Goal: Task Accomplishment & Management: Complete application form

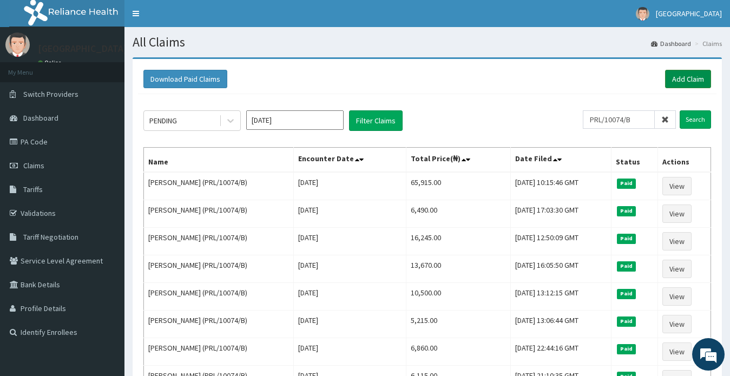
click at [679, 81] on link "Add Claim" at bounding box center [688, 79] width 46 height 18
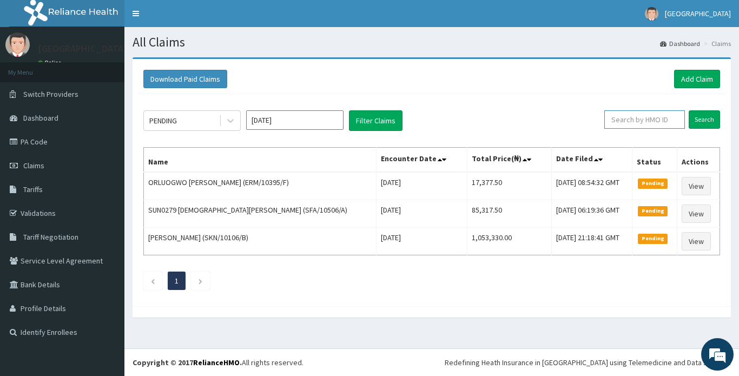
paste input "PRL/10143/B"
type input "PRL/10143/B"
click at [703, 120] on input "Search" at bounding box center [703, 119] width 31 height 18
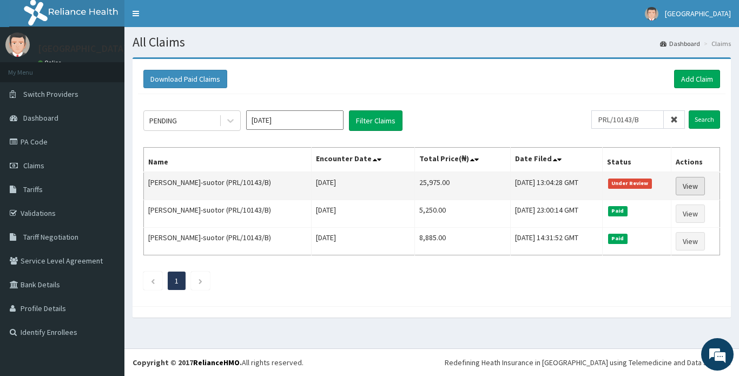
click at [690, 187] on link "View" at bounding box center [689, 186] width 29 height 18
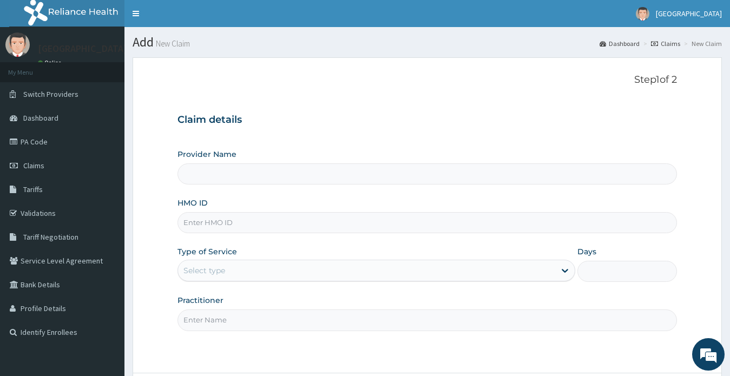
type input "[GEOGRAPHIC_DATA]"
paste input "MNL/10455/A"
type input "MNL/10455/A"
click at [215, 277] on div "Select type" at bounding box center [366, 270] width 377 height 17
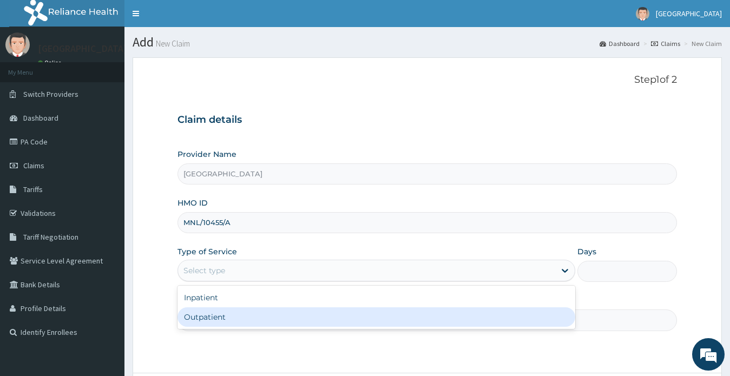
click at [217, 319] on div "Outpatient" at bounding box center [376, 316] width 398 height 19
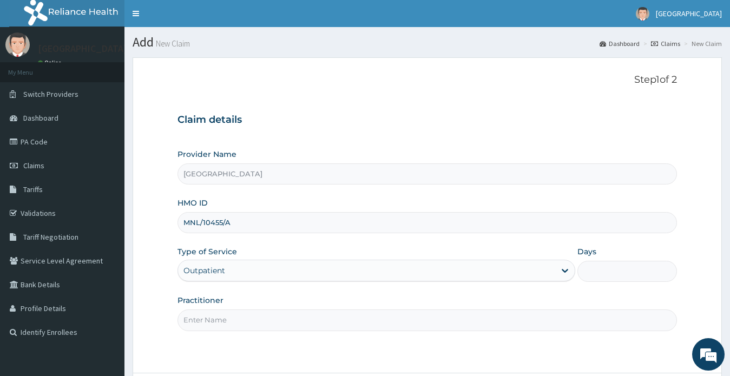
type input "1"
click at [221, 323] on input "Practitioner" at bounding box center [427, 319] width 500 height 21
type input "DR OKORIE ELJANE NGOZI"
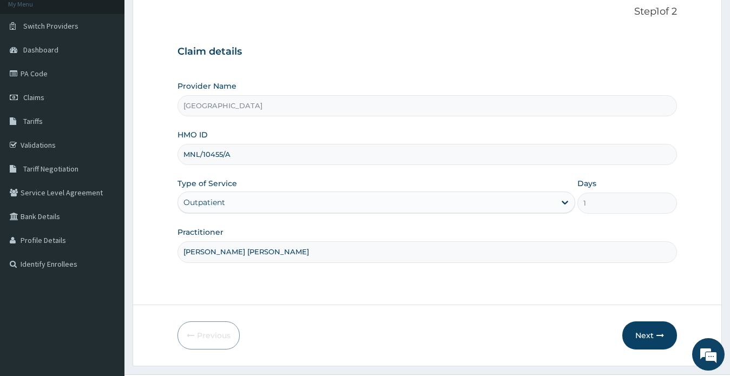
scroll to position [94, 0]
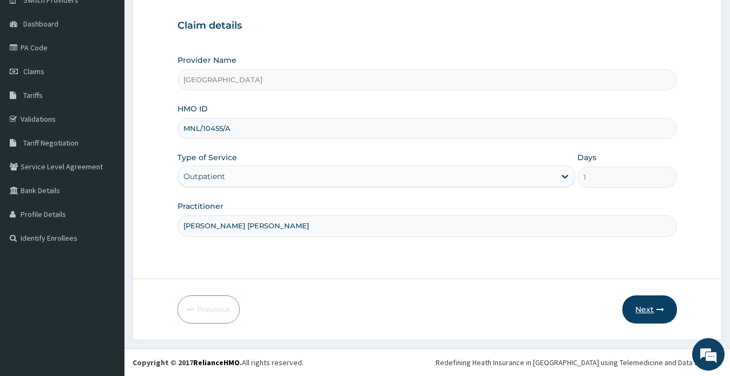
click at [642, 310] on button "Next" at bounding box center [649, 309] width 55 height 28
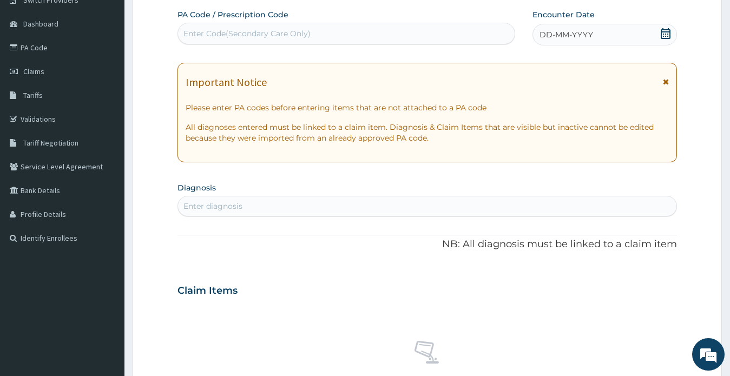
scroll to position [0, 0]
click at [276, 36] on div "Enter Code(Secondary Care Only)" at bounding box center [246, 33] width 127 height 11
paste input "PA/2279CB"
type input "PA/2279CB"
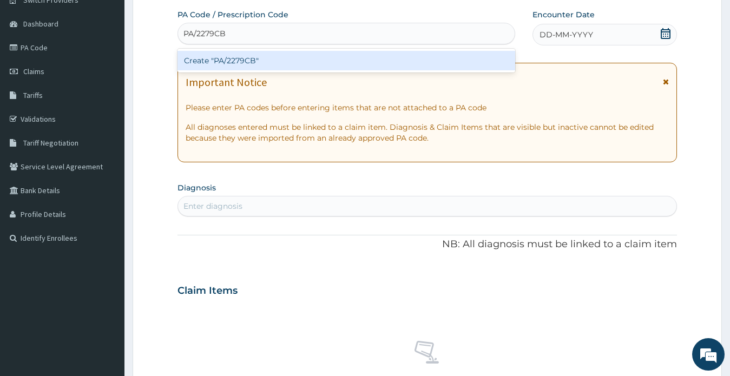
click at [268, 57] on div "Create "PA/2279CB"" at bounding box center [345, 60] width 337 height 19
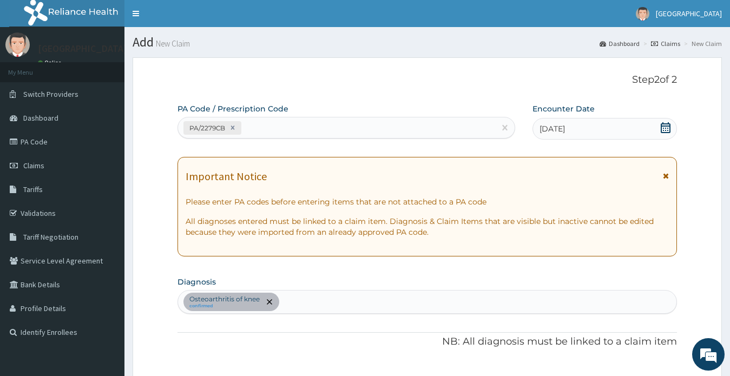
click at [707, 112] on form "Step 2 of 2 PA Code / Prescription Code PA/2279CB Encounter Date 27-09-2025 Imp…" at bounding box center [426, 377] width 589 height 641
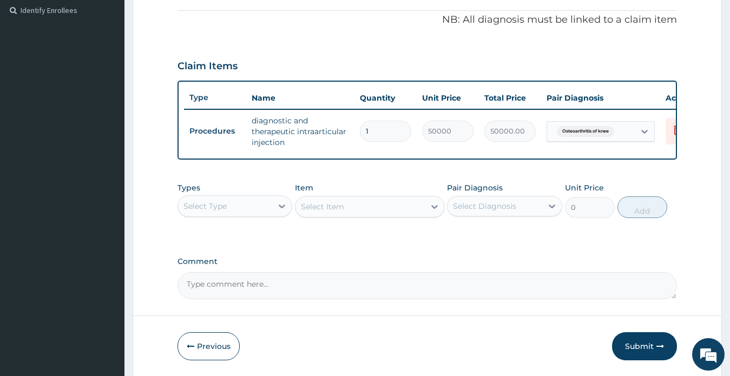
scroll to position [324, 0]
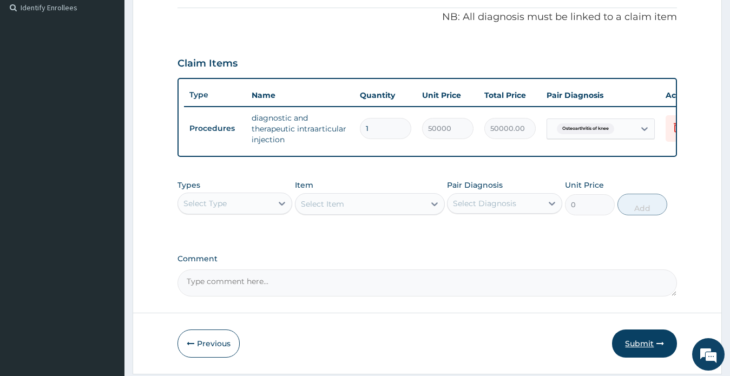
click at [637, 352] on button "Submit" at bounding box center [644, 343] width 65 height 28
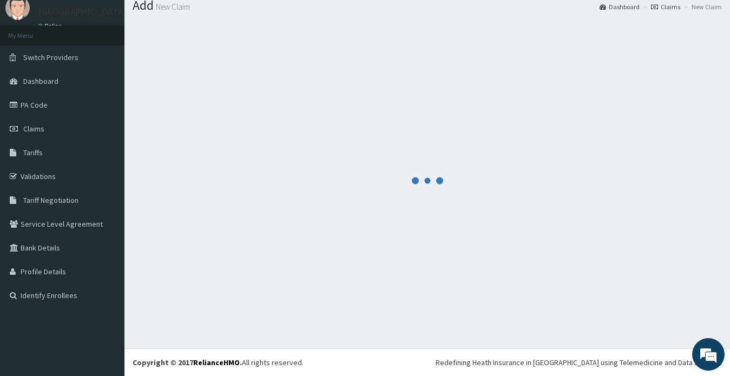
scroll to position [37, 0]
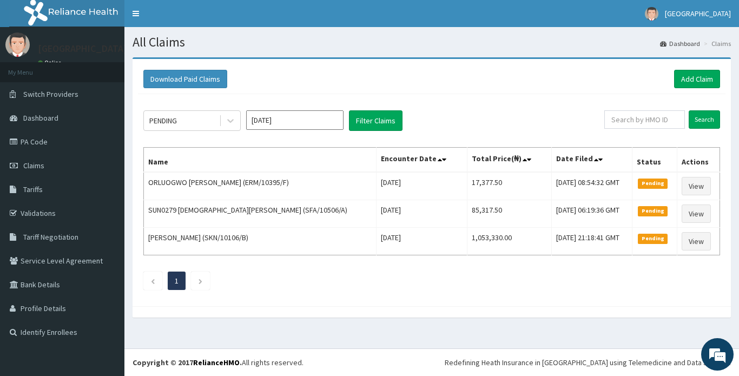
click at [671, 97] on div "PENDING Oct 2025 Filter Claims Search Name Encounter Date Total Price(₦) Date F…" at bounding box center [431, 197] width 587 height 207
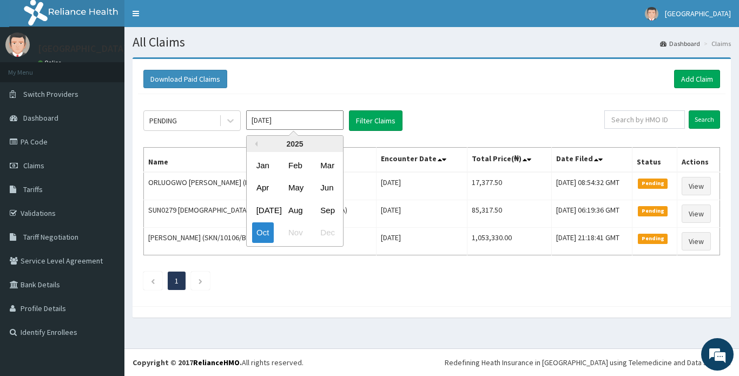
click at [273, 118] on input "Oct 2025" at bounding box center [294, 119] width 97 height 19
click at [267, 166] on div "Jan" at bounding box center [263, 165] width 22 height 20
type input "Jan 2025"
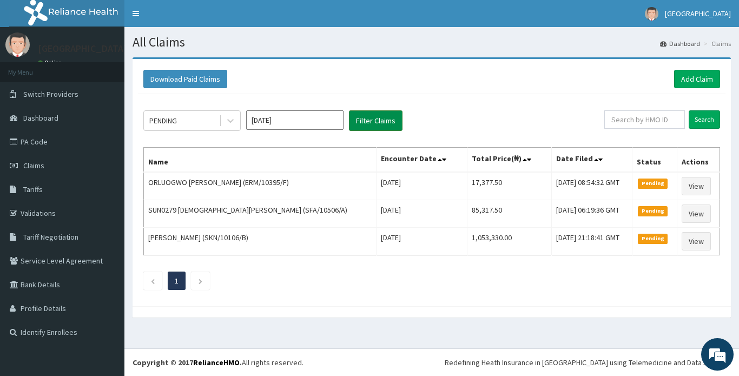
click at [369, 123] on button "Filter Claims" at bounding box center [376, 120] width 54 height 21
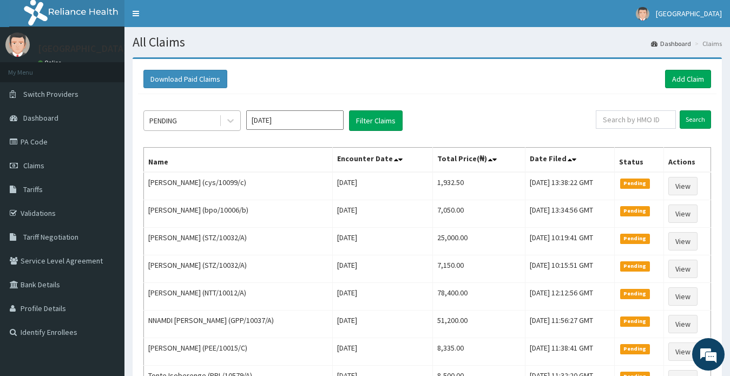
click at [171, 120] on div "PENDING" at bounding box center [163, 120] width 28 height 11
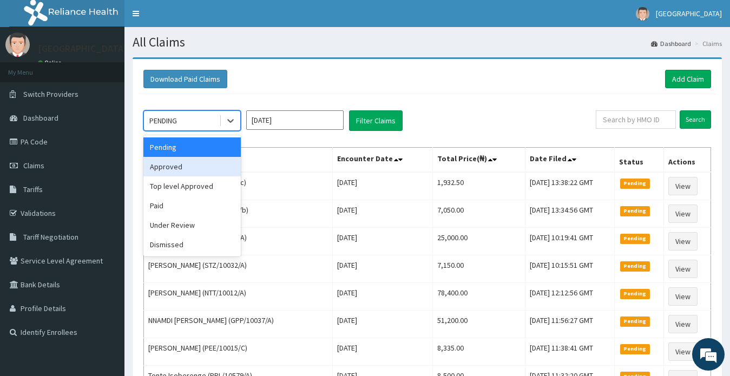
click at [169, 166] on div "Approved" at bounding box center [191, 166] width 97 height 19
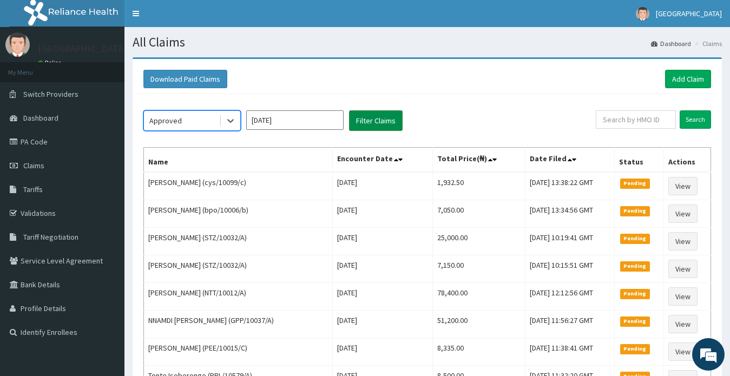
click at [368, 118] on button "Filter Claims" at bounding box center [376, 120] width 54 height 21
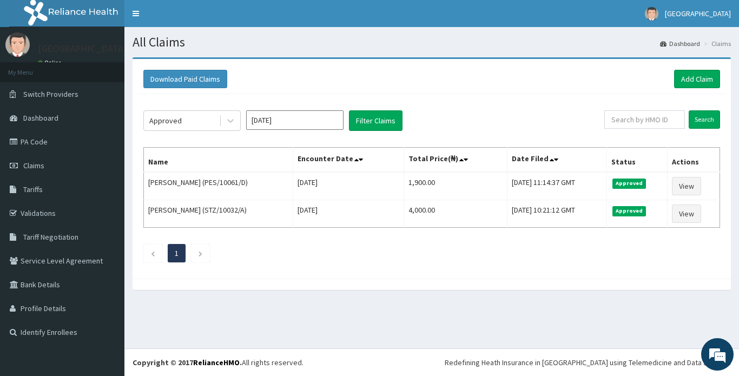
click at [278, 116] on input "Jan 2025" at bounding box center [294, 119] width 97 height 19
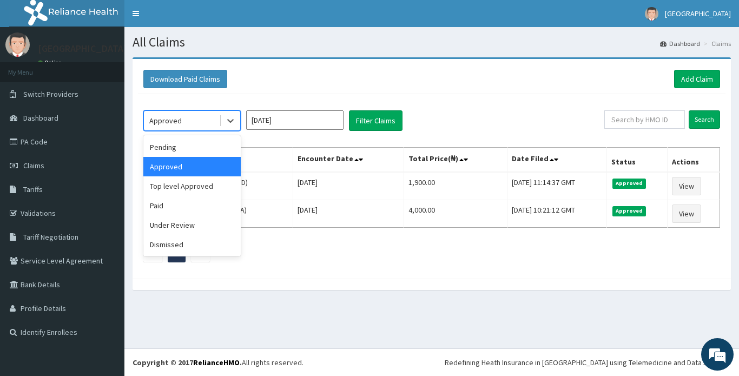
click at [193, 120] on div "Approved" at bounding box center [181, 120] width 75 height 17
click at [168, 151] on div "Pending" at bounding box center [191, 146] width 97 height 19
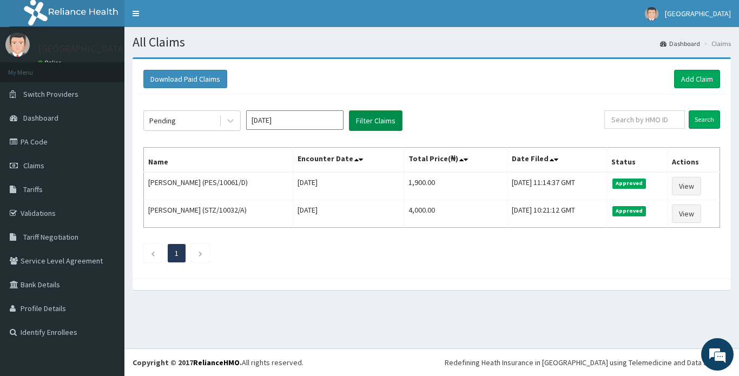
click at [367, 122] on button "Filter Claims" at bounding box center [376, 120] width 54 height 21
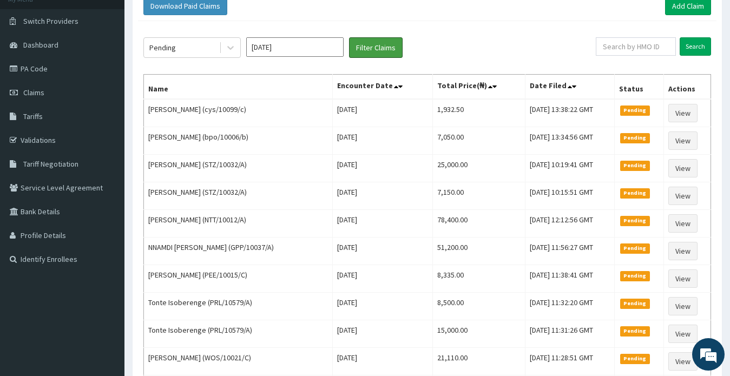
scroll to position [54, 0]
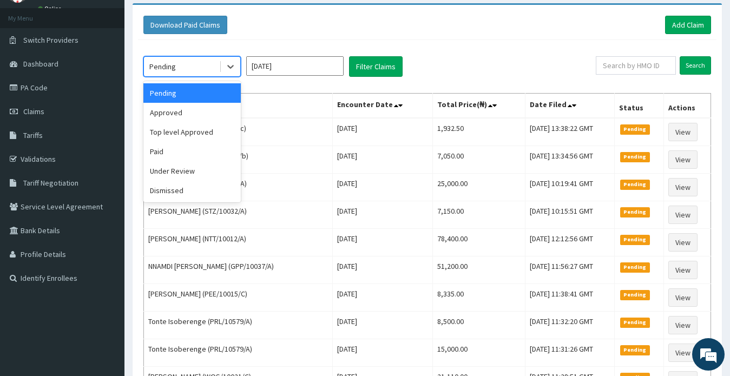
click at [171, 65] on div "Pending" at bounding box center [162, 66] width 26 height 11
click at [167, 188] on div "Dismissed" at bounding box center [191, 190] width 97 height 19
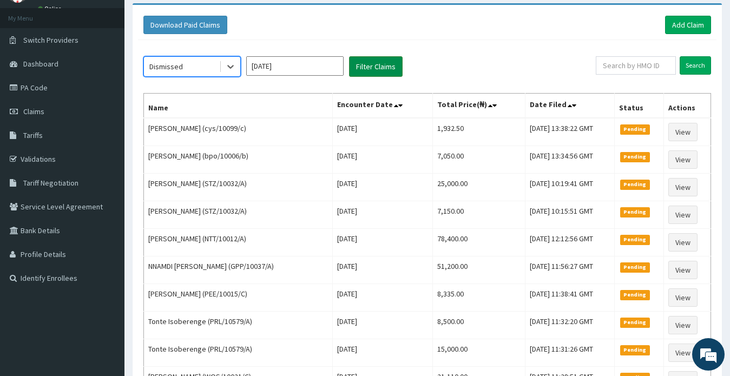
click at [375, 66] on button "Filter Claims" at bounding box center [376, 66] width 54 height 21
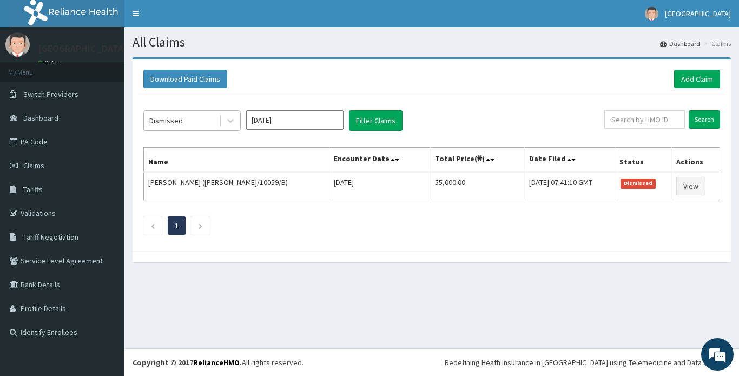
click at [170, 122] on div "Dismissed" at bounding box center [166, 120] width 34 height 11
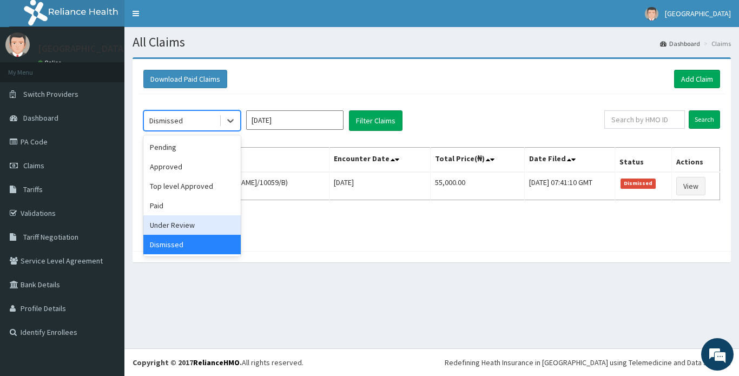
click at [163, 227] on div "Under Review" at bounding box center [191, 224] width 97 height 19
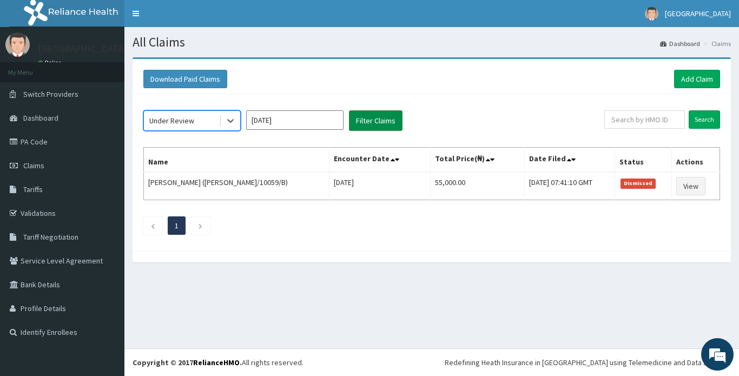
click at [369, 123] on button "Filter Claims" at bounding box center [376, 120] width 54 height 21
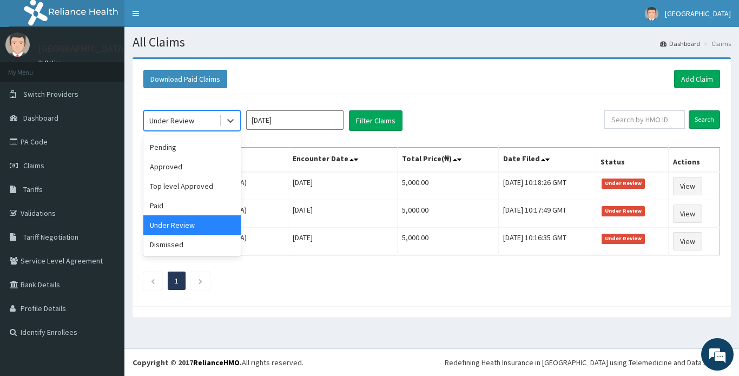
drag, startPoint x: 181, startPoint y: 111, endPoint x: 177, endPoint y: 122, distance: 11.0
click at [180, 112] on div "Under Review" at bounding box center [191, 120] width 97 height 21
click at [169, 168] on div "Approved" at bounding box center [191, 166] width 97 height 19
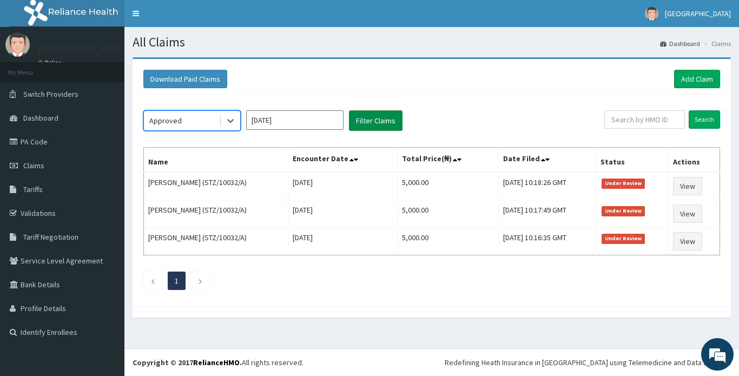
click at [373, 124] on button "Filter Claims" at bounding box center [376, 120] width 54 height 21
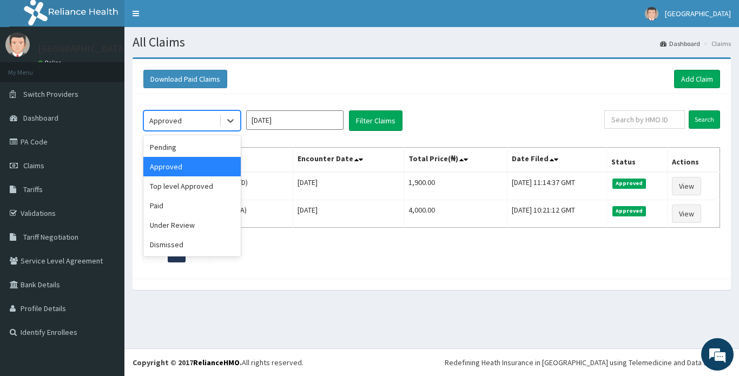
click at [177, 121] on div "Approved" at bounding box center [165, 120] width 32 height 11
click at [161, 207] on div "Paid" at bounding box center [191, 205] width 97 height 19
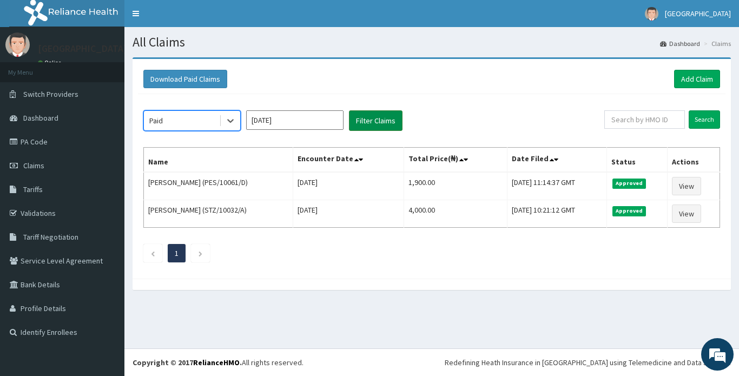
click at [368, 121] on button "Filter Claims" at bounding box center [376, 120] width 54 height 21
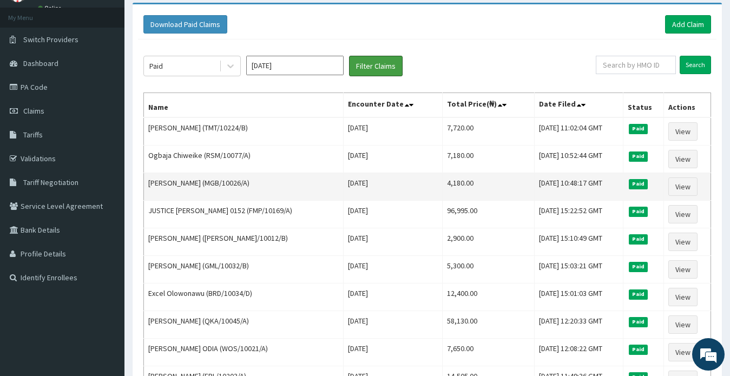
scroll to position [54, 0]
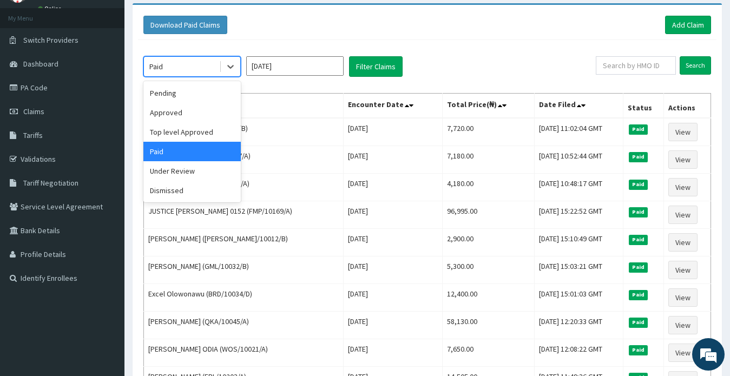
click at [177, 67] on div "Paid" at bounding box center [181, 66] width 75 height 17
click at [191, 134] on div "Top level Approved" at bounding box center [191, 131] width 97 height 19
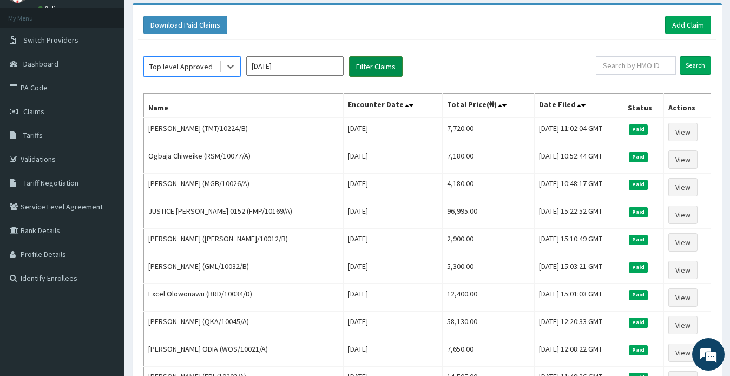
click at [369, 68] on button "Filter Claims" at bounding box center [376, 66] width 54 height 21
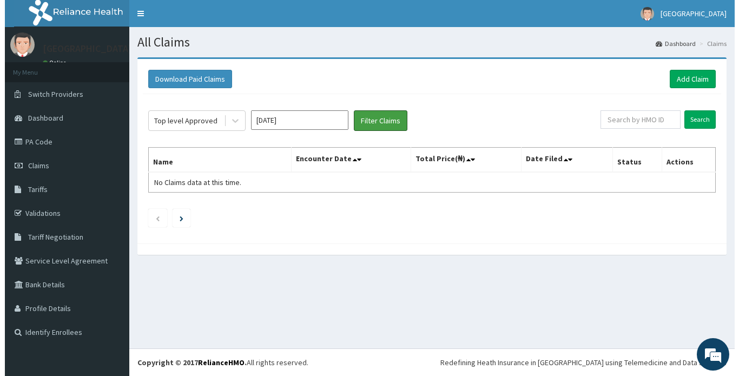
scroll to position [0, 0]
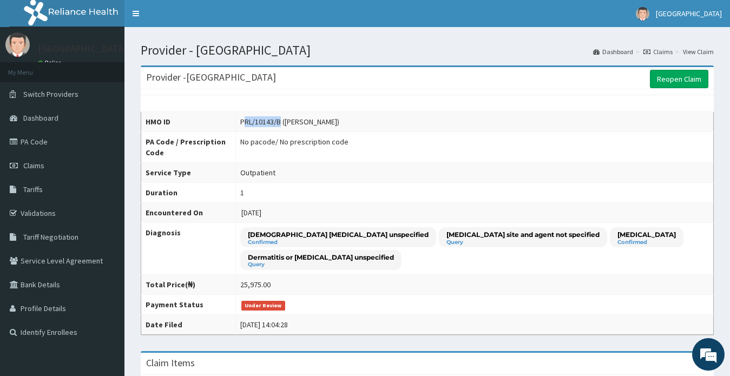
drag, startPoint x: 276, startPoint y: 124, endPoint x: 238, endPoint y: 122, distance: 37.4
click at [240, 122] on div "PRL/10143/B ([PERSON_NAME])" at bounding box center [289, 121] width 99 height 11
click at [35, 164] on span "Claims" at bounding box center [33, 166] width 21 height 10
